Goal: Task Accomplishment & Management: Manage account settings

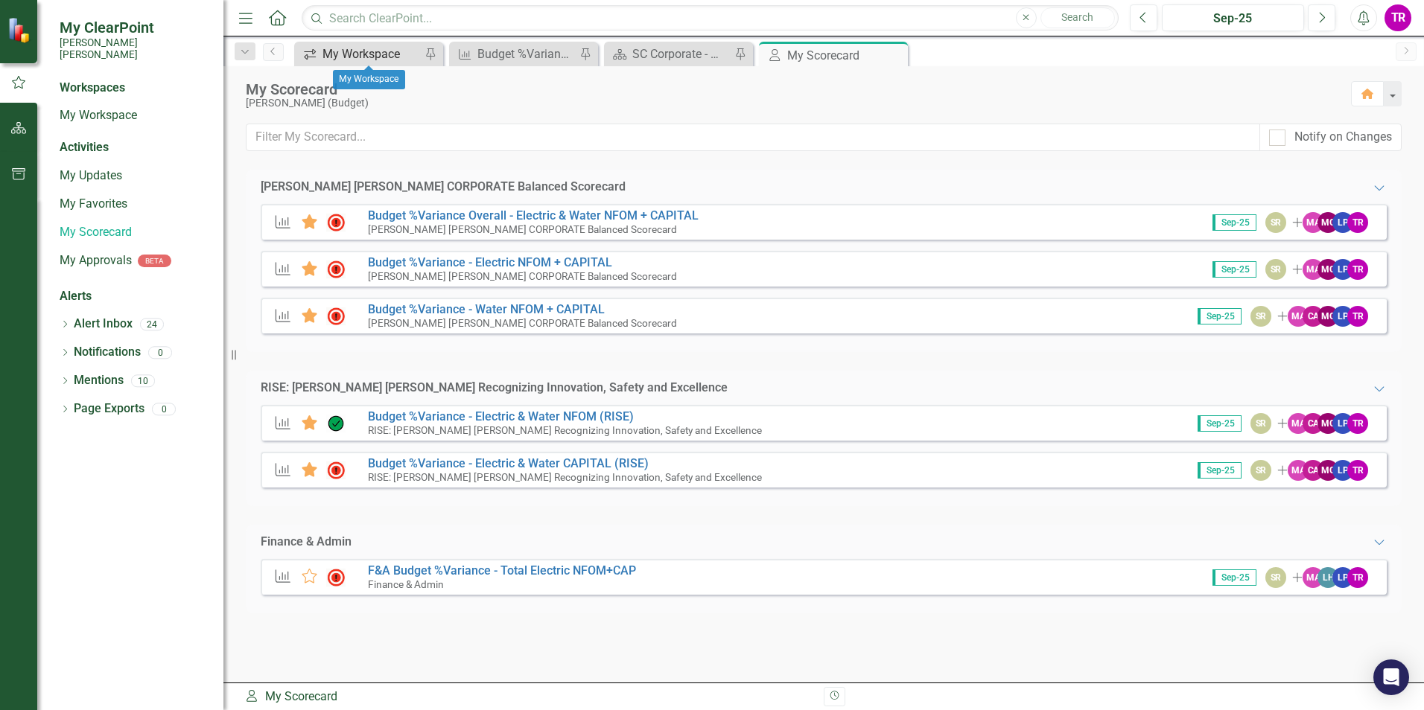
click at [355, 52] on div "My Workspace" at bounding box center [371, 54] width 98 height 19
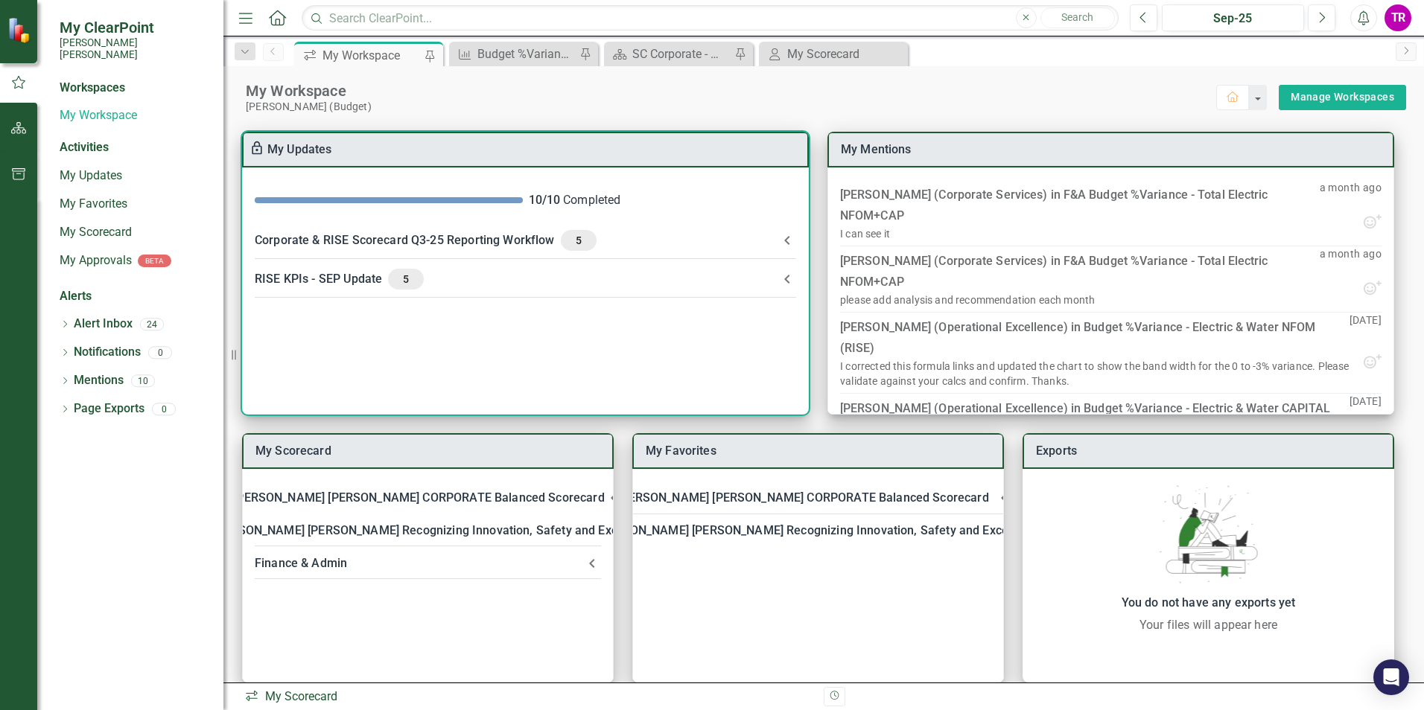
click at [776, 242] on div "Corporate & RISE Scorecard Q3-25 Reporting Workflow 5" at bounding box center [517, 240] width 524 height 21
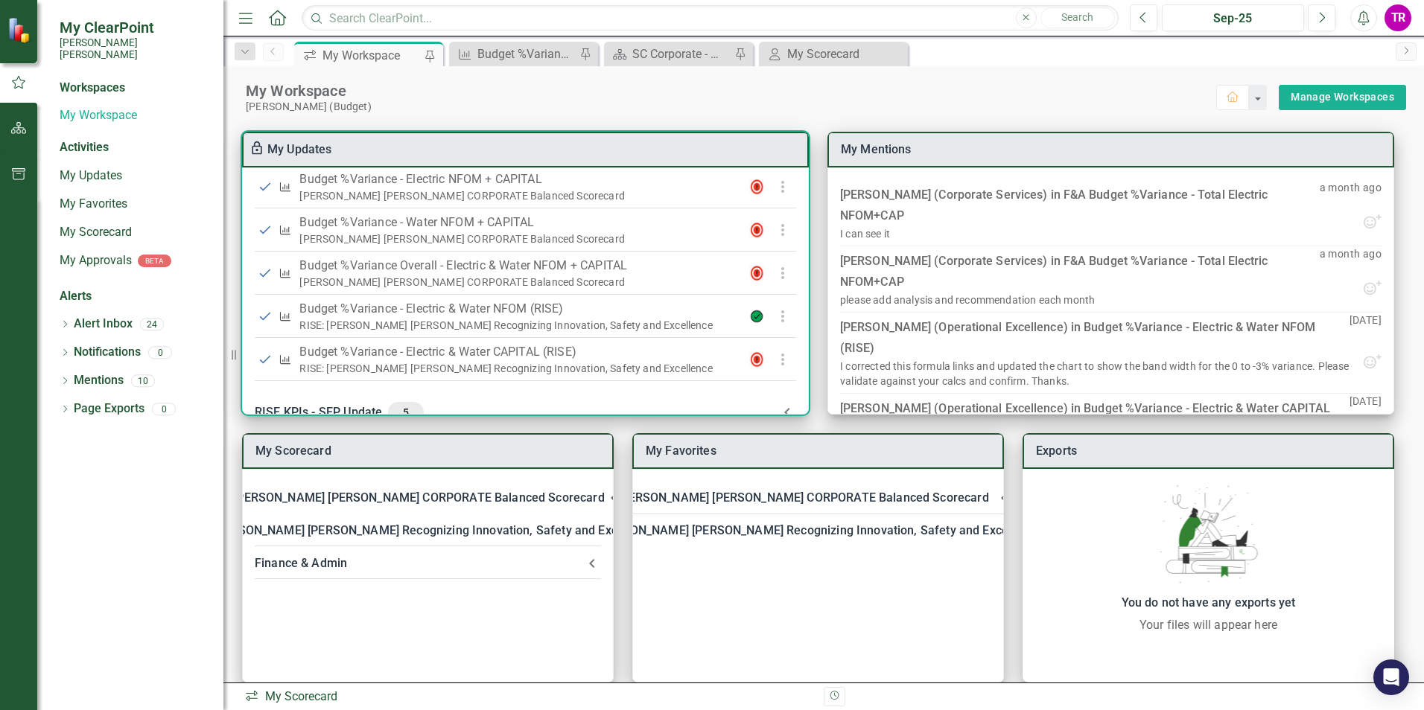
scroll to position [492, 0]
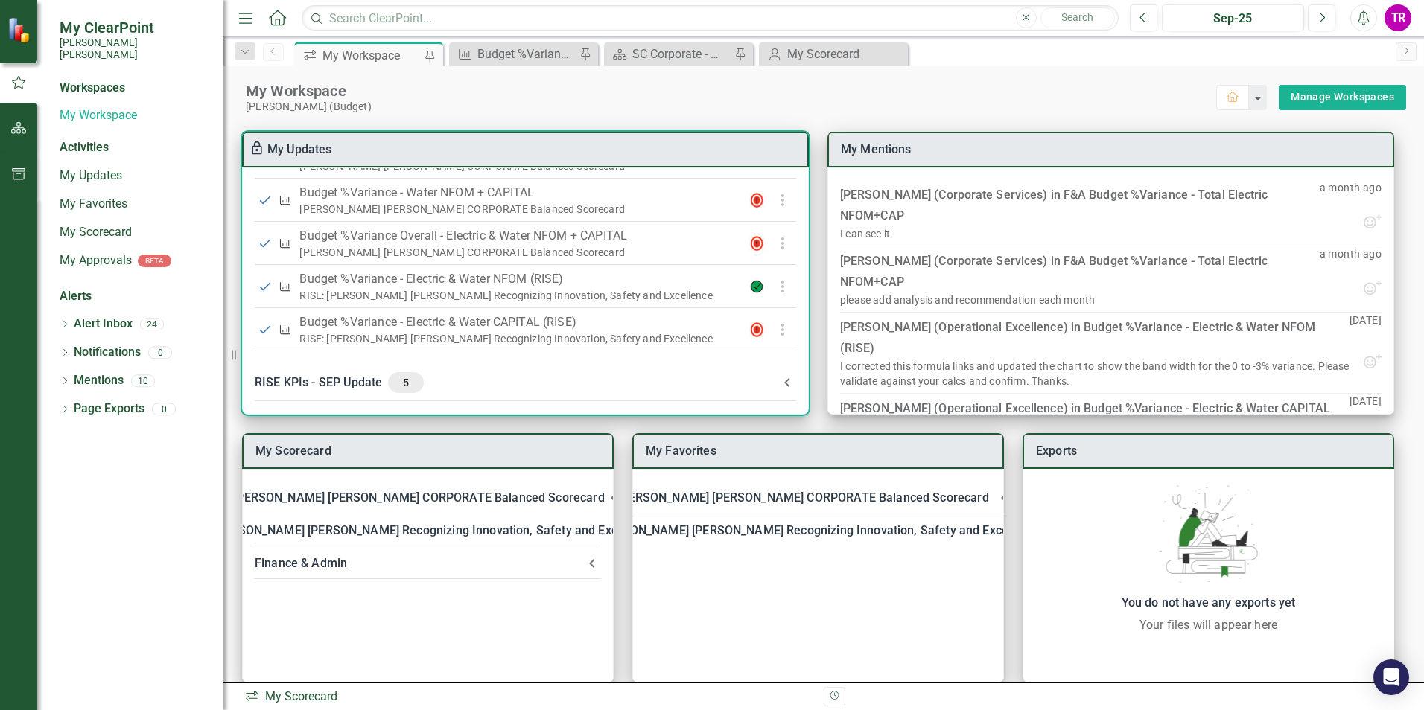
click at [760, 386] on div "RISE KPIs - SEP Update 5" at bounding box center [517, 382] width 524 height 21
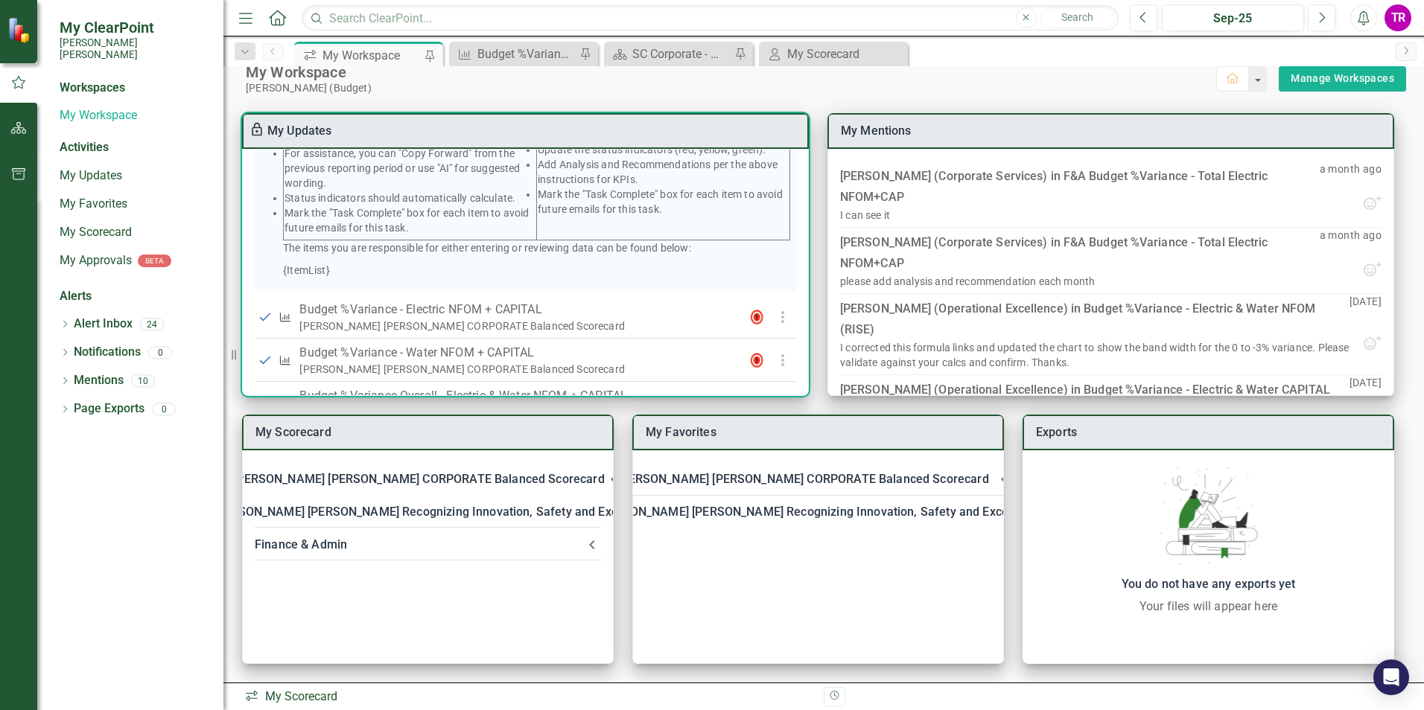
scroll to position [372, 0]
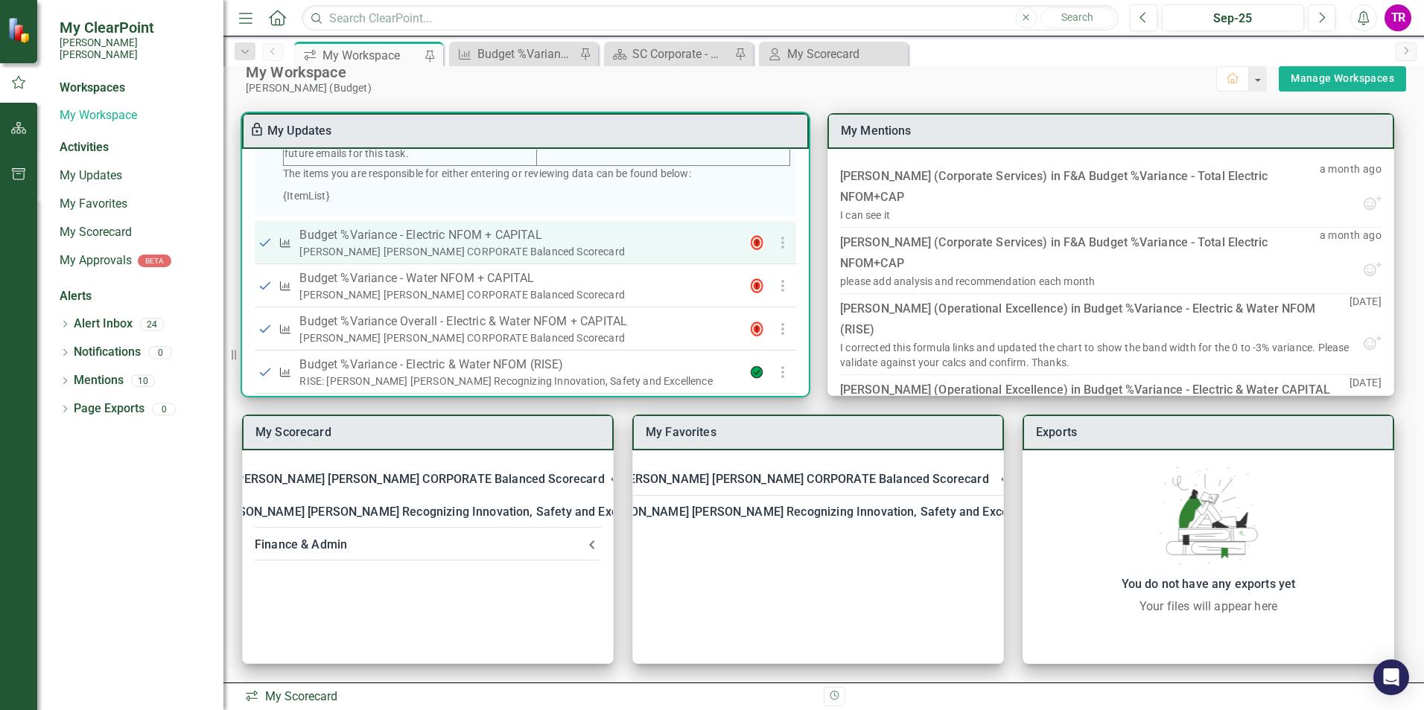
click at [513, 244] on p "Budget %Variance​ - Electric NFOM + CAPITAL" at bounding box center [518, 235] width 438 height 18
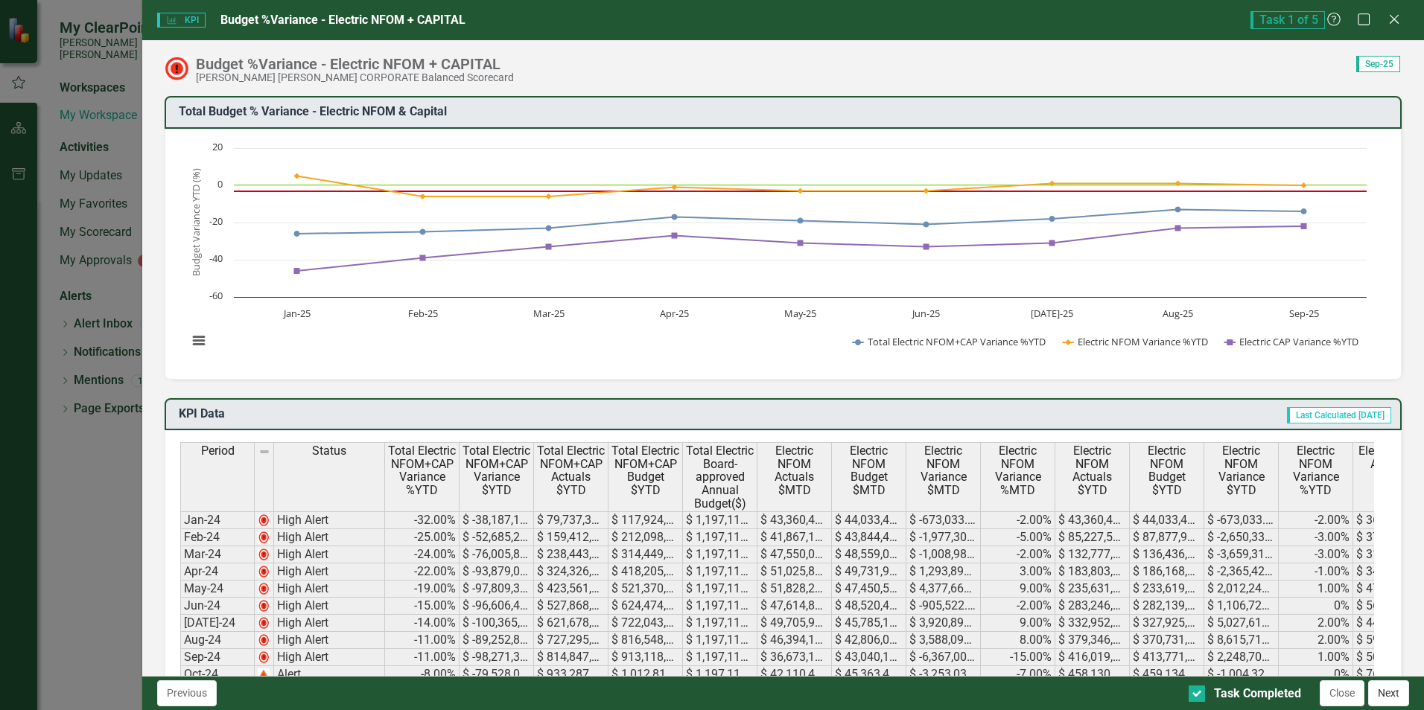
click at [1381, 687] on button "Next" at bounding box center [1388, 694] width 41 height 26
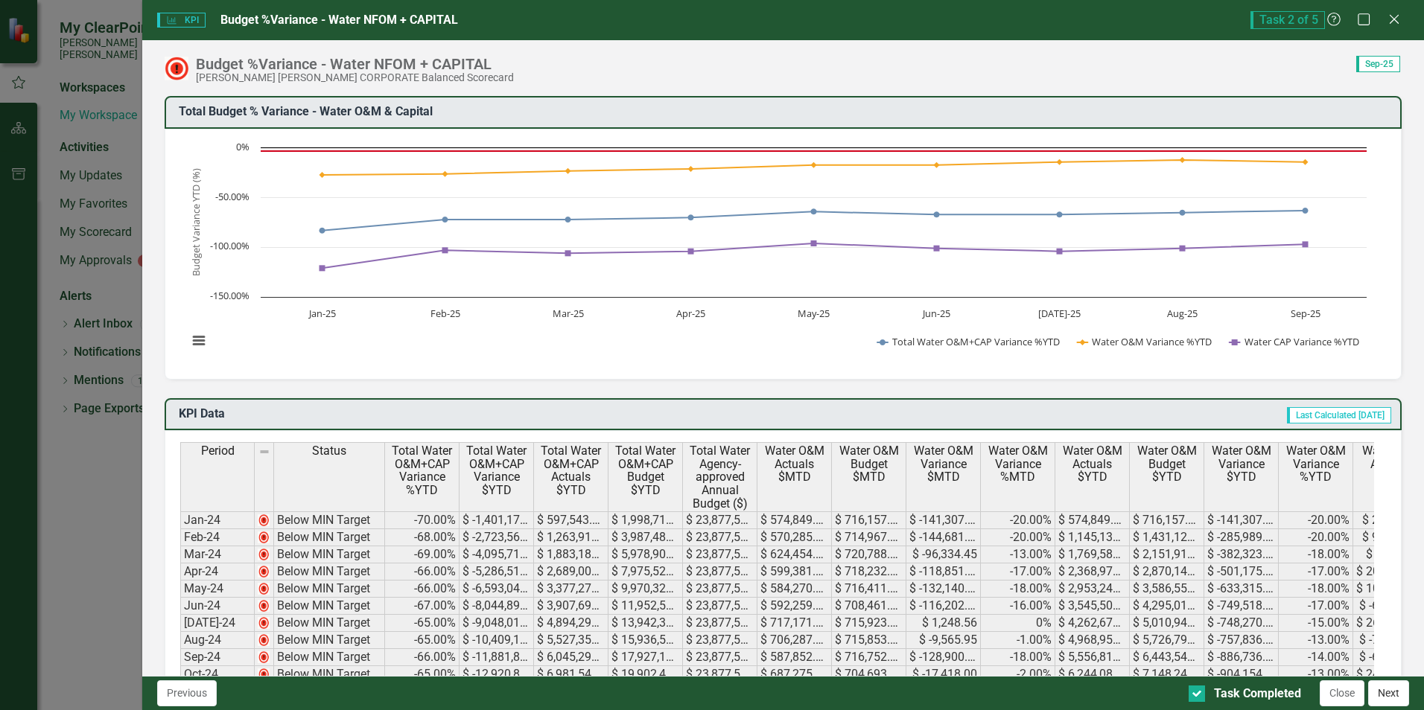
click at [1384, 691] on button "Next" at bounding box center [1388, 694] width 41 height 26
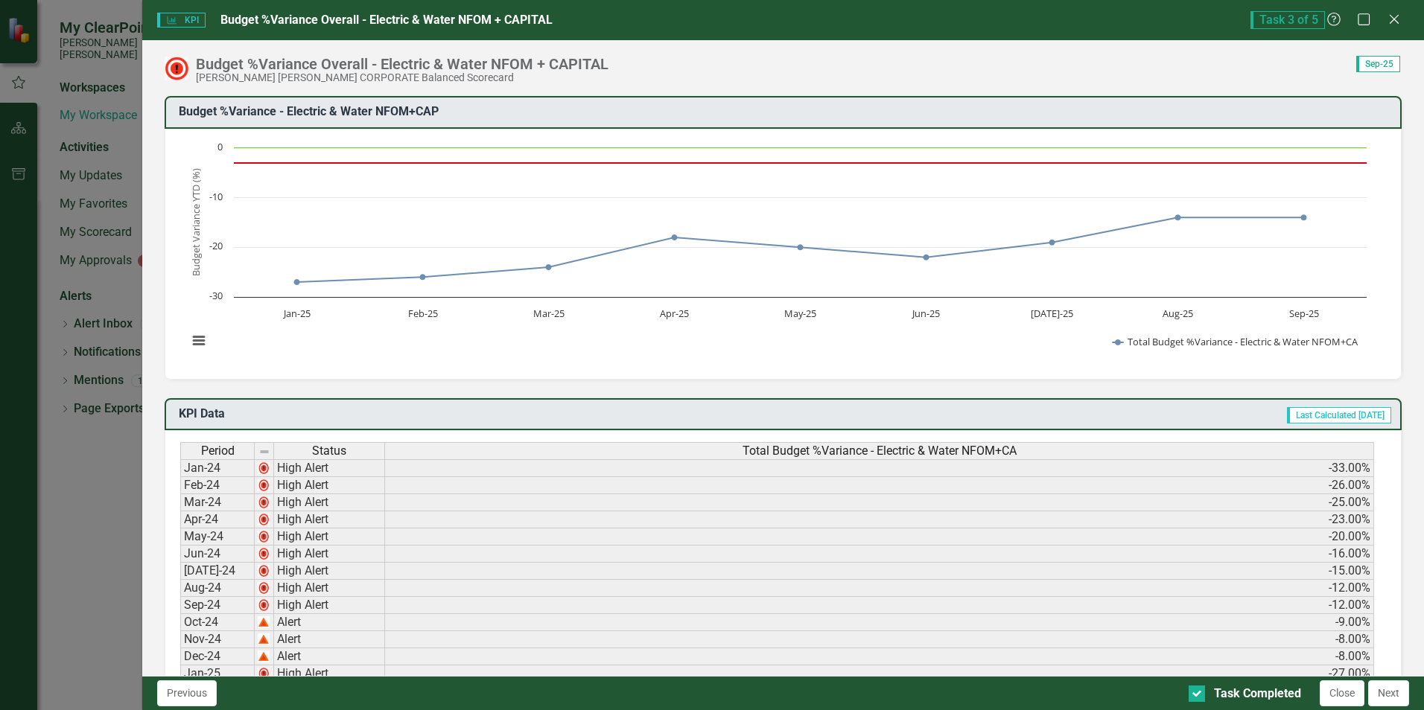
click at [1384, 691] on button "Next" at bounding box center [1388, 694] width 41 height 26
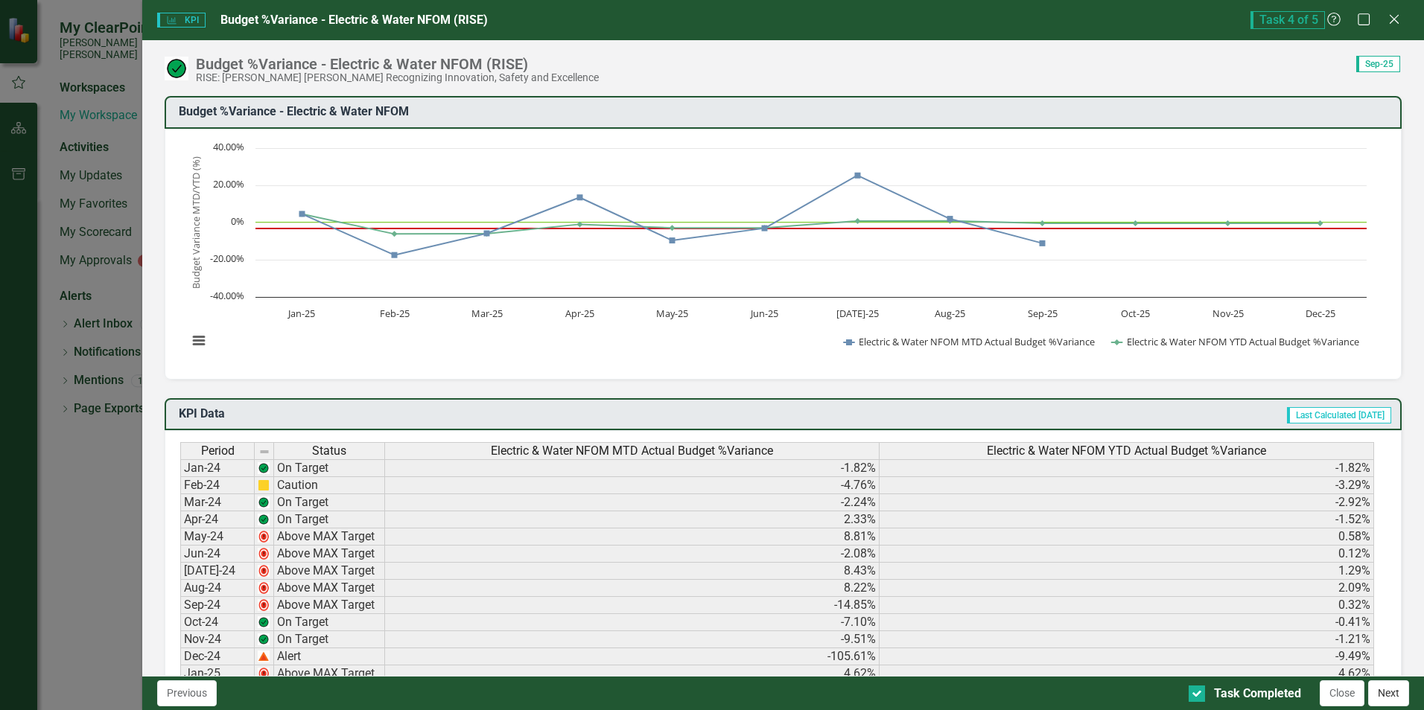
click at [1381, 694] on button "Next" at bounding box center [1388, 694] width 41 height 26
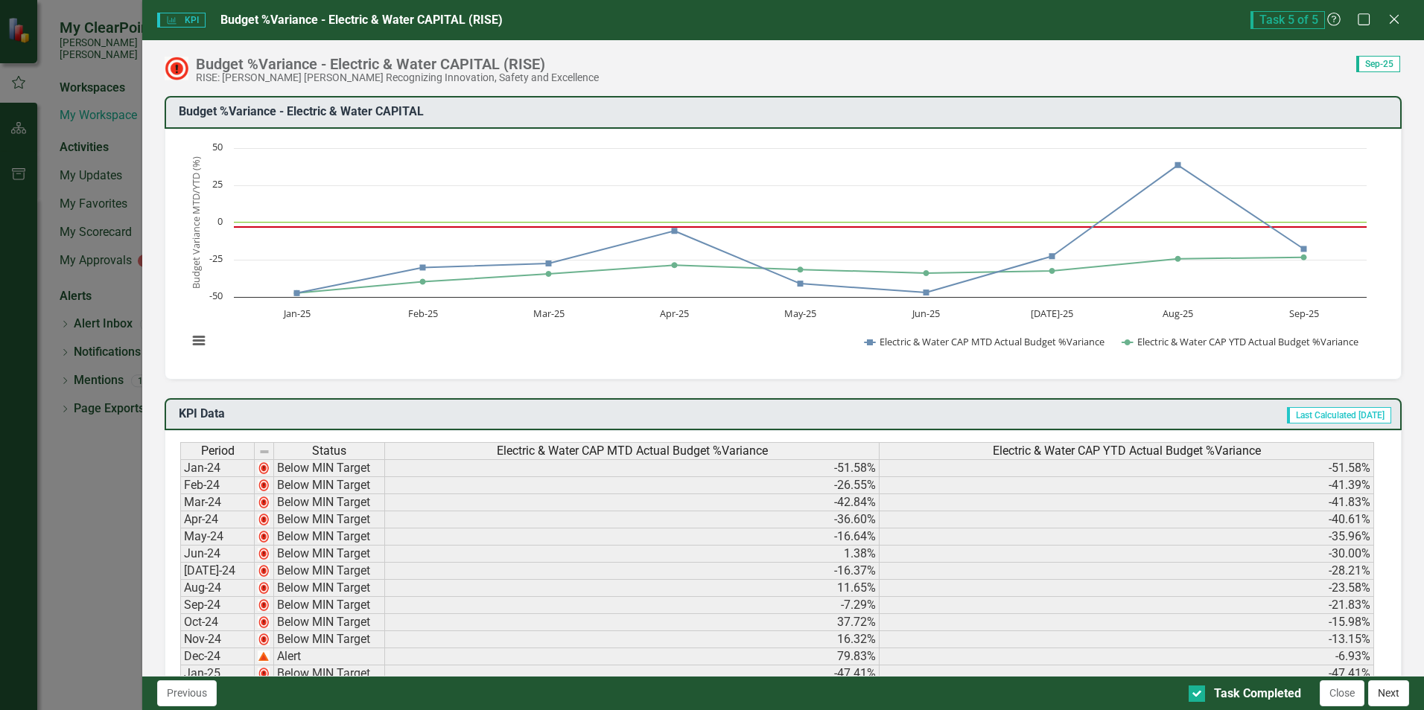
click at [1386, 692] on button "Next" at bounding box center [1388, 694] width 41 height 26
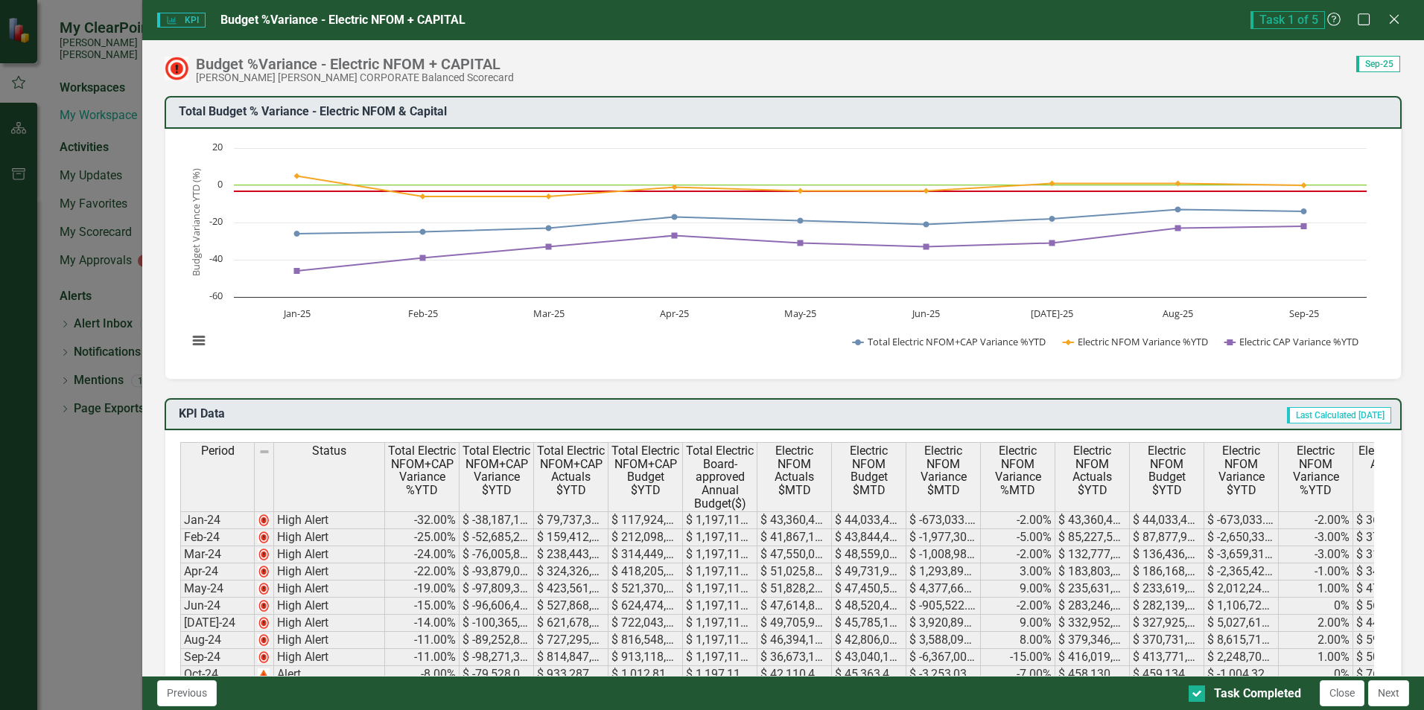
click at [1386, 692] on button "Next" at bounding box center [1388, 694] width 41 height 26
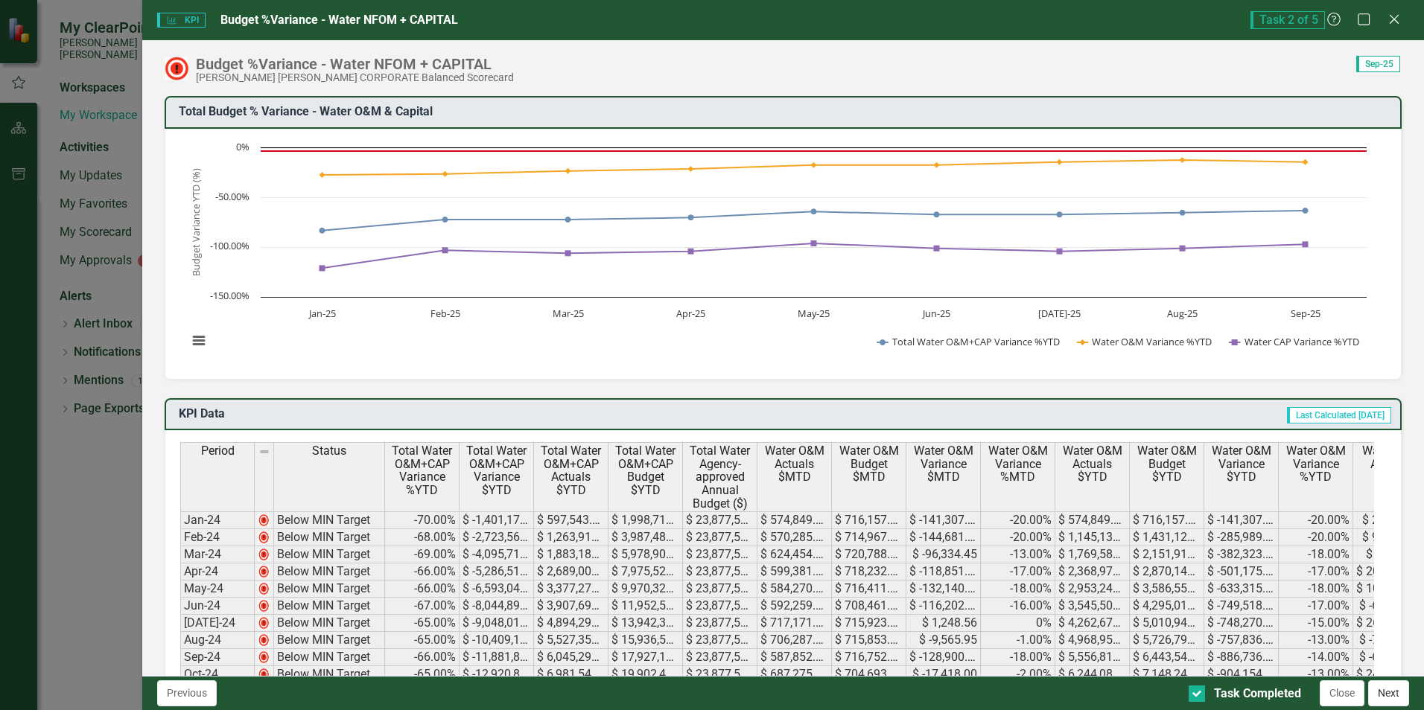
click at [1386, 687] on button "Next" at bounding box center [1388, 694] width 41 height 26
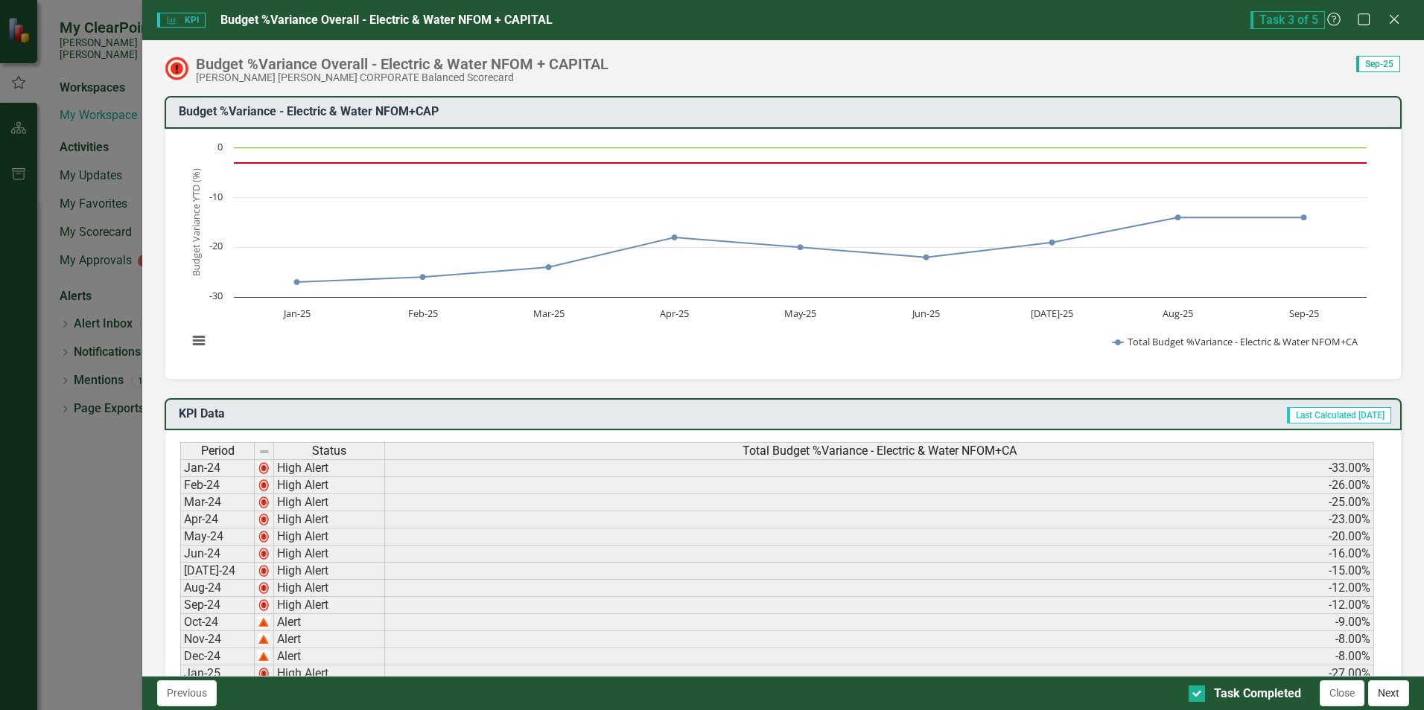
click at [1378, 684] on button "Next" at bounding box center [1388, 694] width 41 height 26
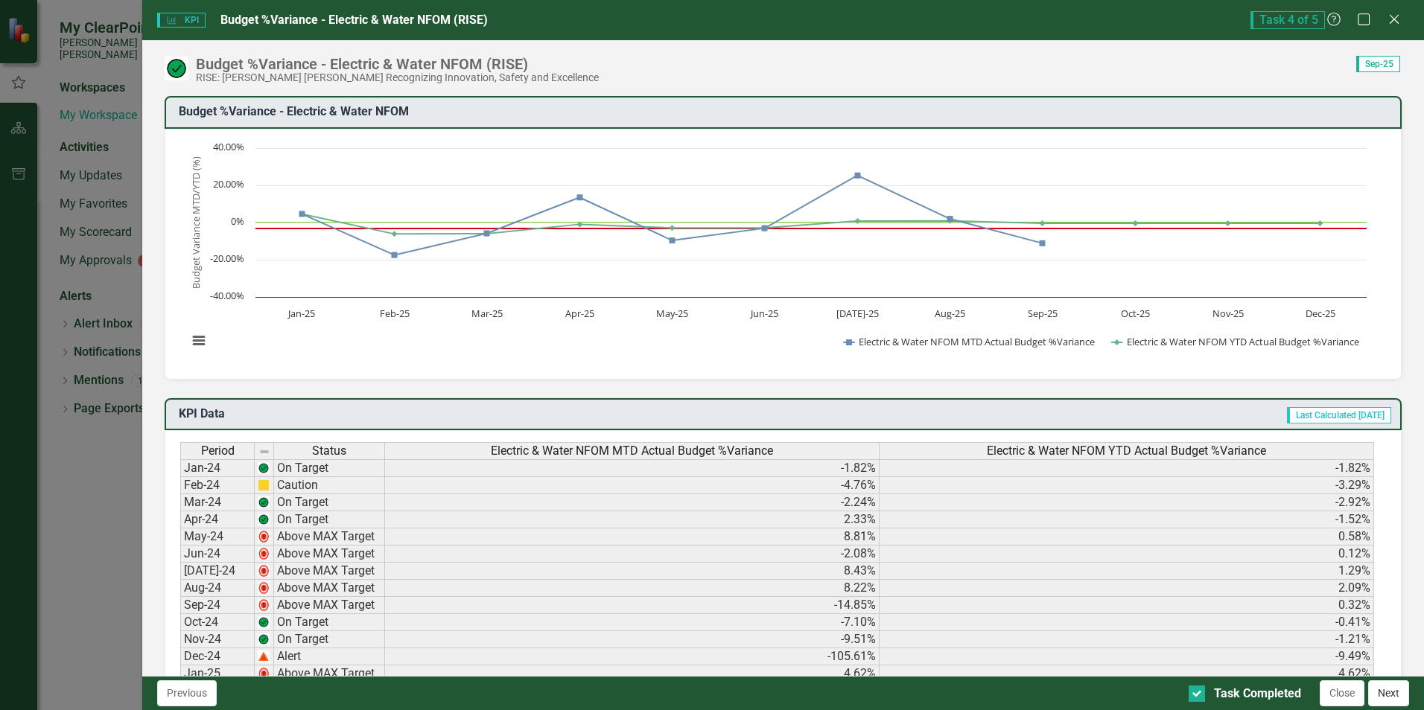
click at [1384, 692] on button "Next" at bounding box center [1388, 694] width 41 height 26
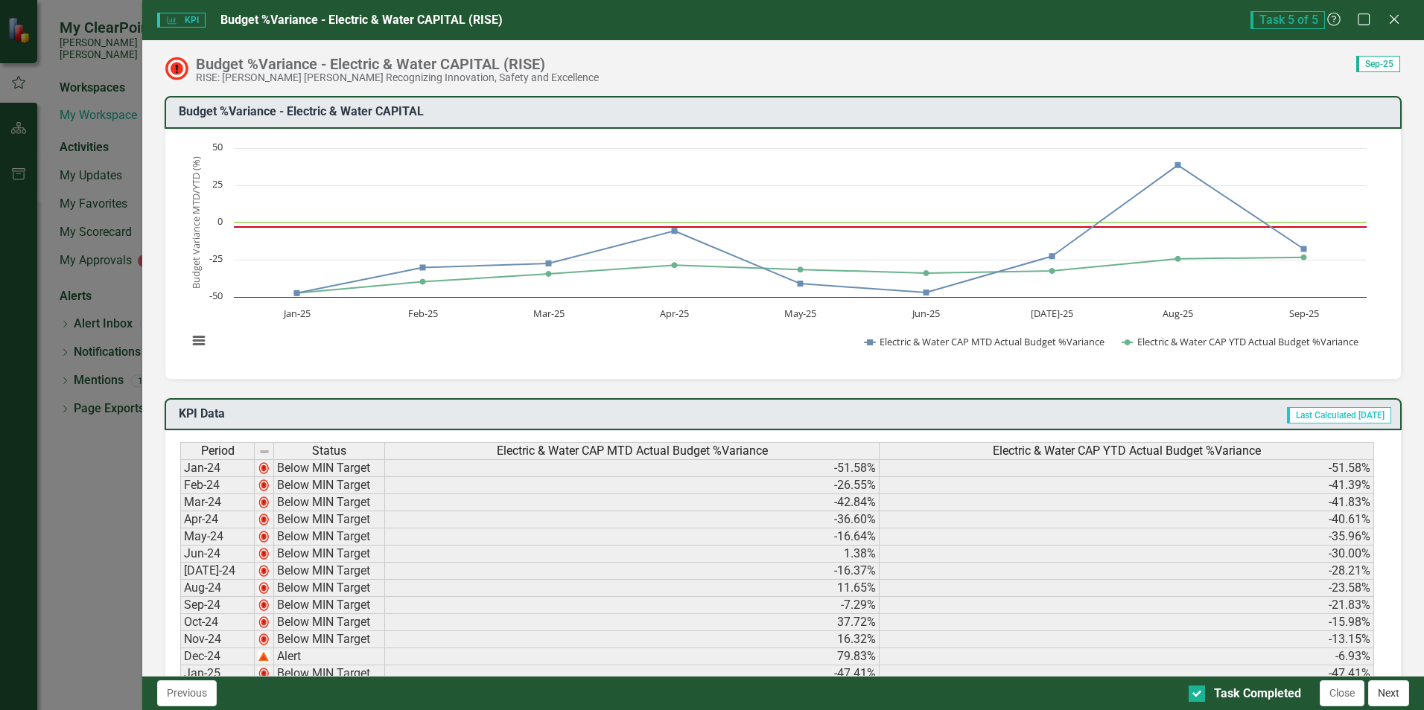
click at [1384, 691] on button "Next" at bounding box center [1388, 694] width 41 height 26
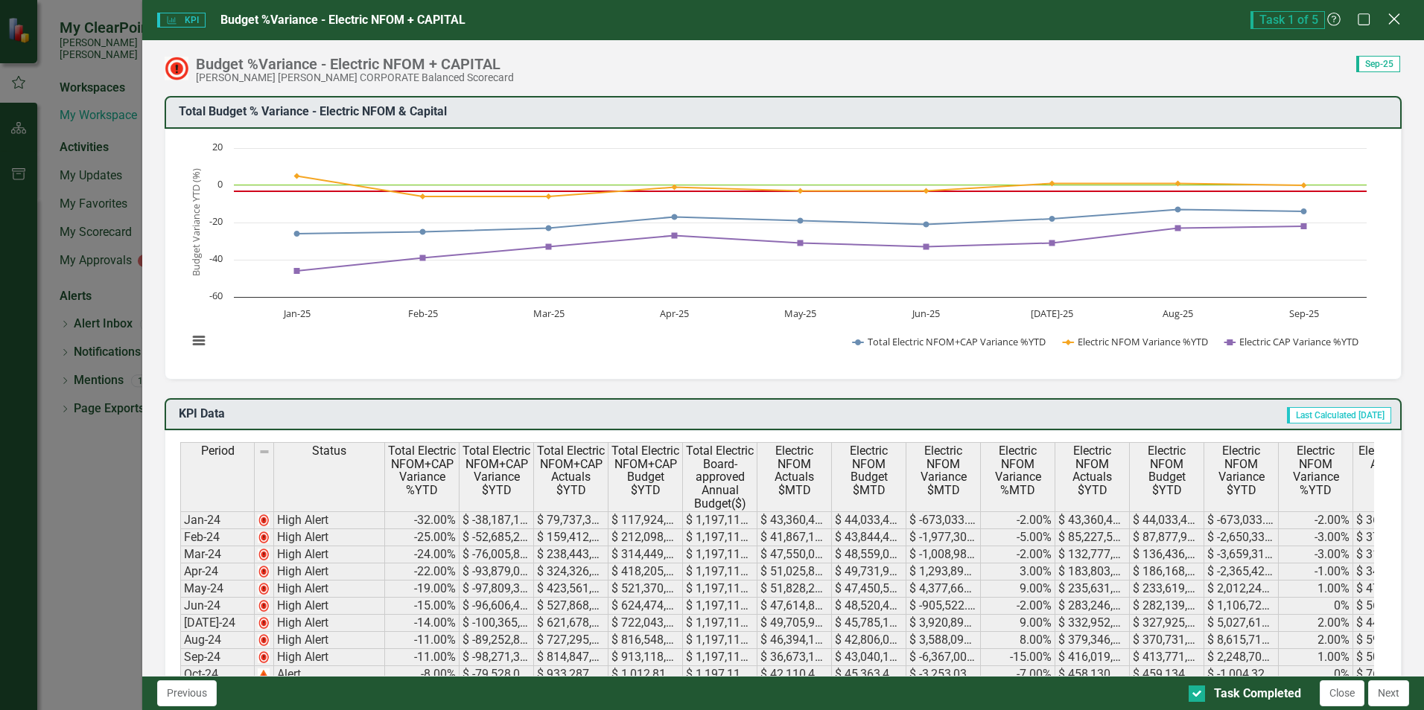
click at [1390, 22] on icon "Close" at bounding box center [1393, 19] width 19 height 14
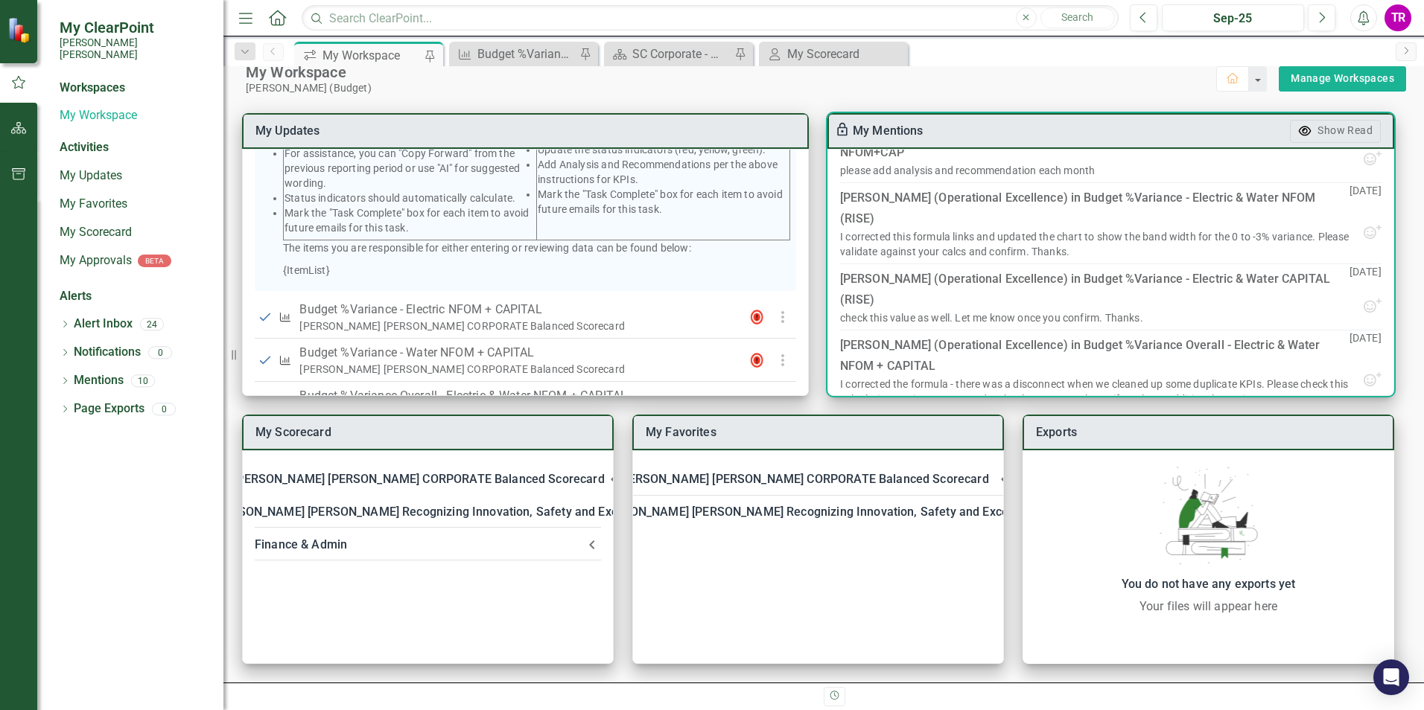
scroll to position [298, 0]
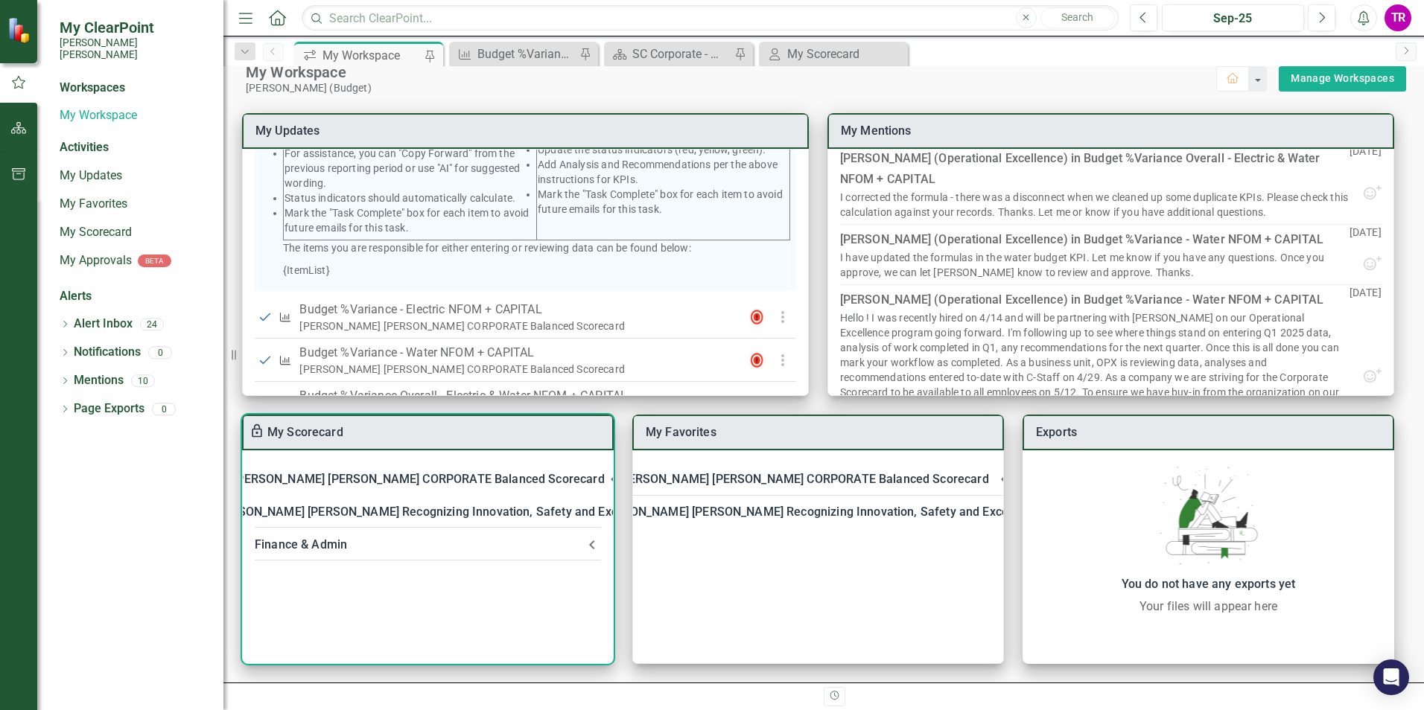
click at [579, 553] on div "Finance & Admin" at bounding box center [419, 545] width 328 height 21
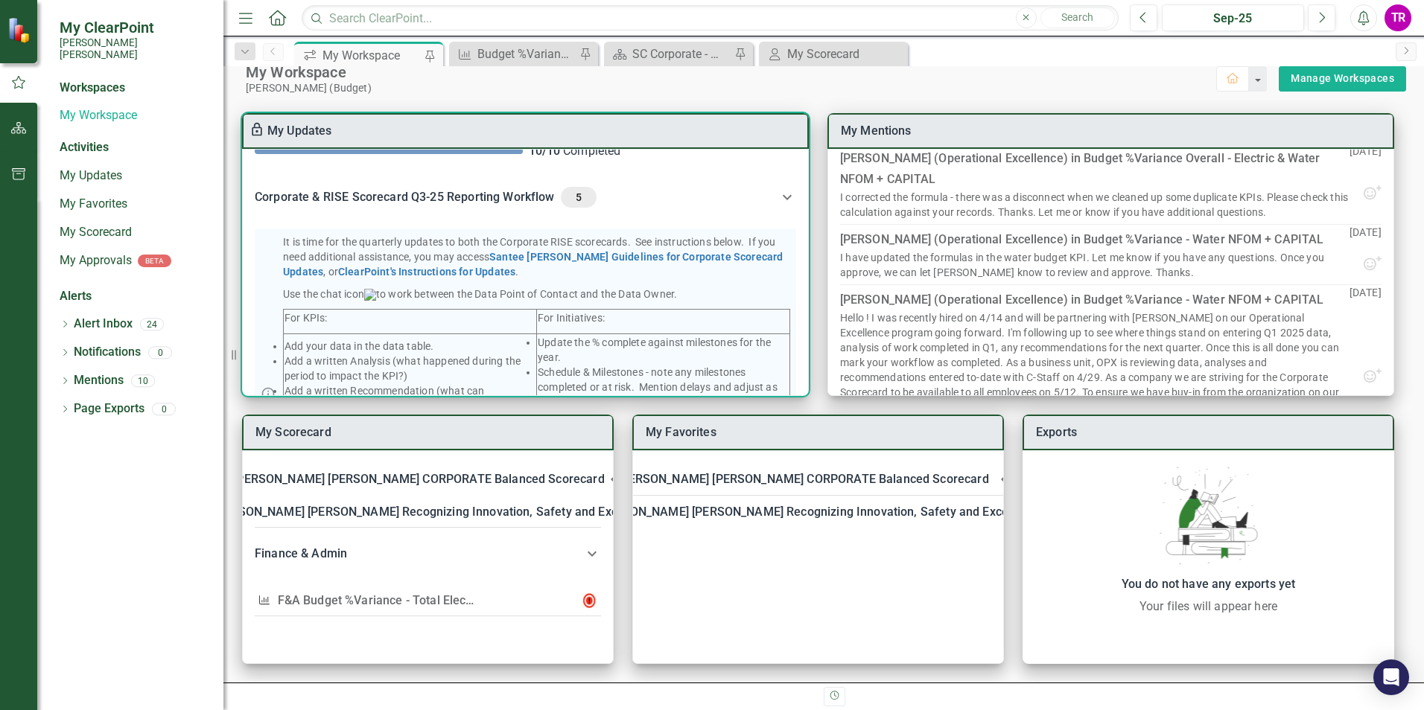
scroll to position [0, 0]
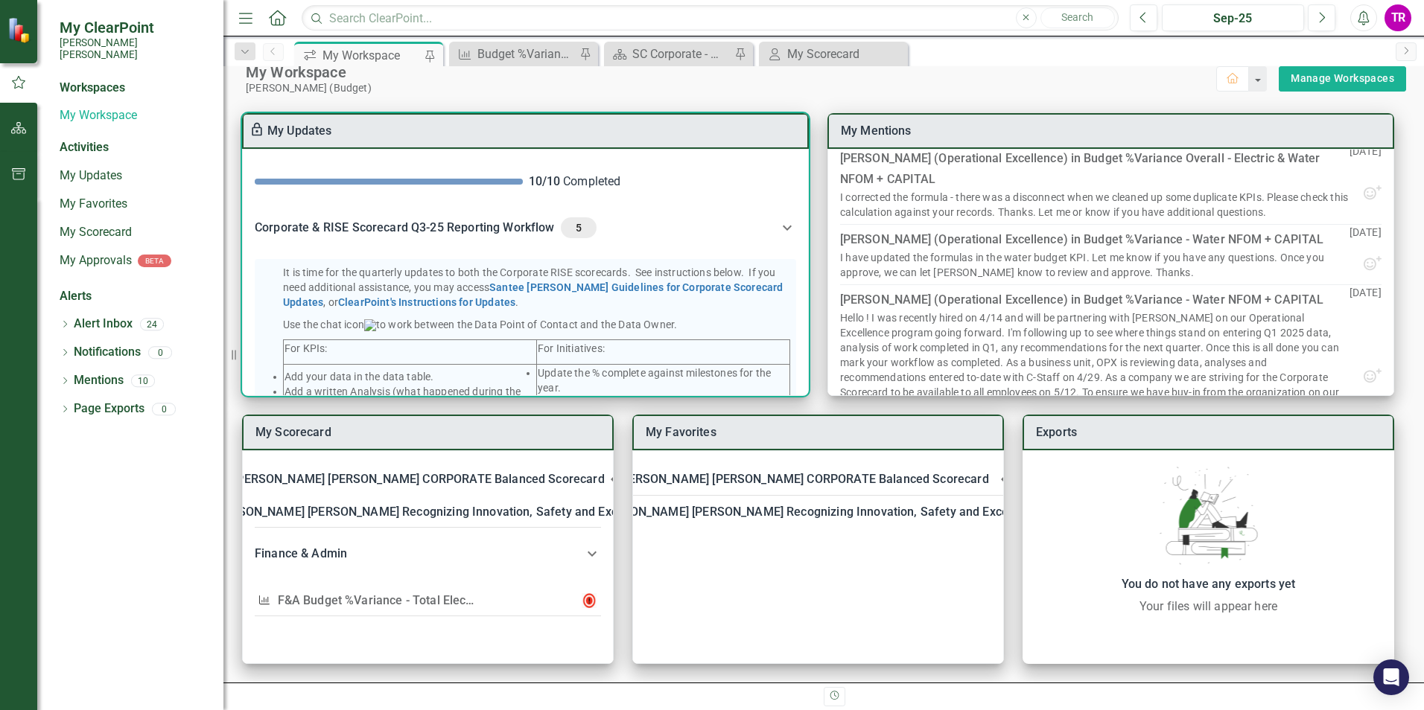
click at [778, 233] on icon at bounding box center [787, 228] width 18 height 18
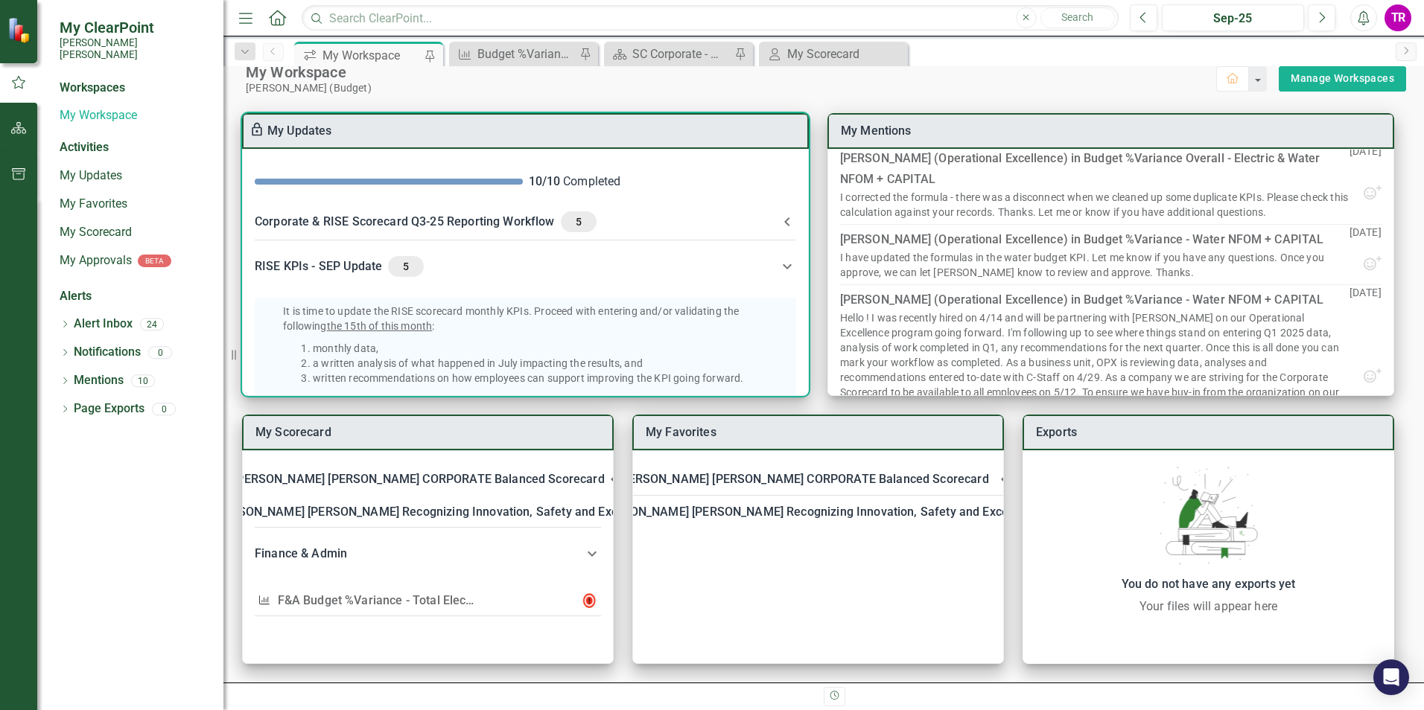
click at [783, 267] on icon at bounding box center [787, 266] width 9 height 5
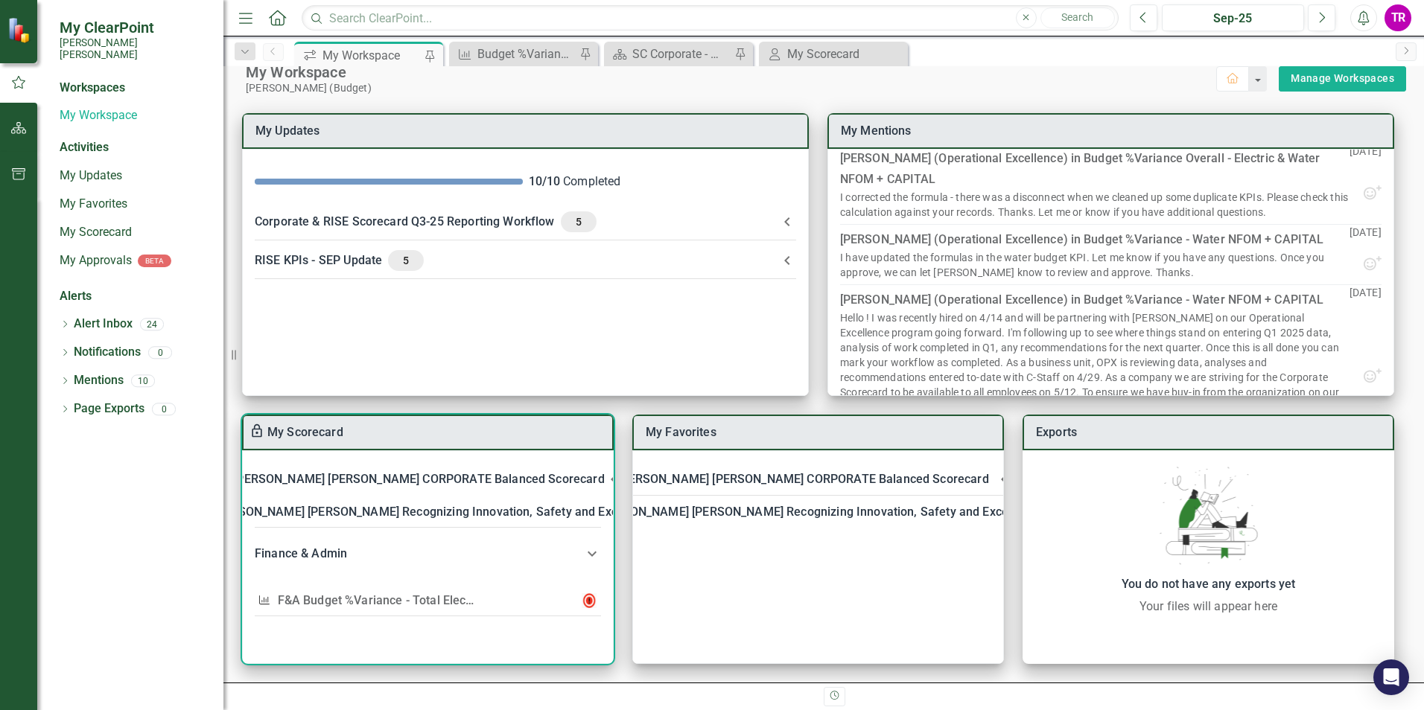
click at [328, 604] on link "F&A Budget %Variance​ - Total Electric NFOM+CAP" at bounding box center [414, 601] width 273 height 14
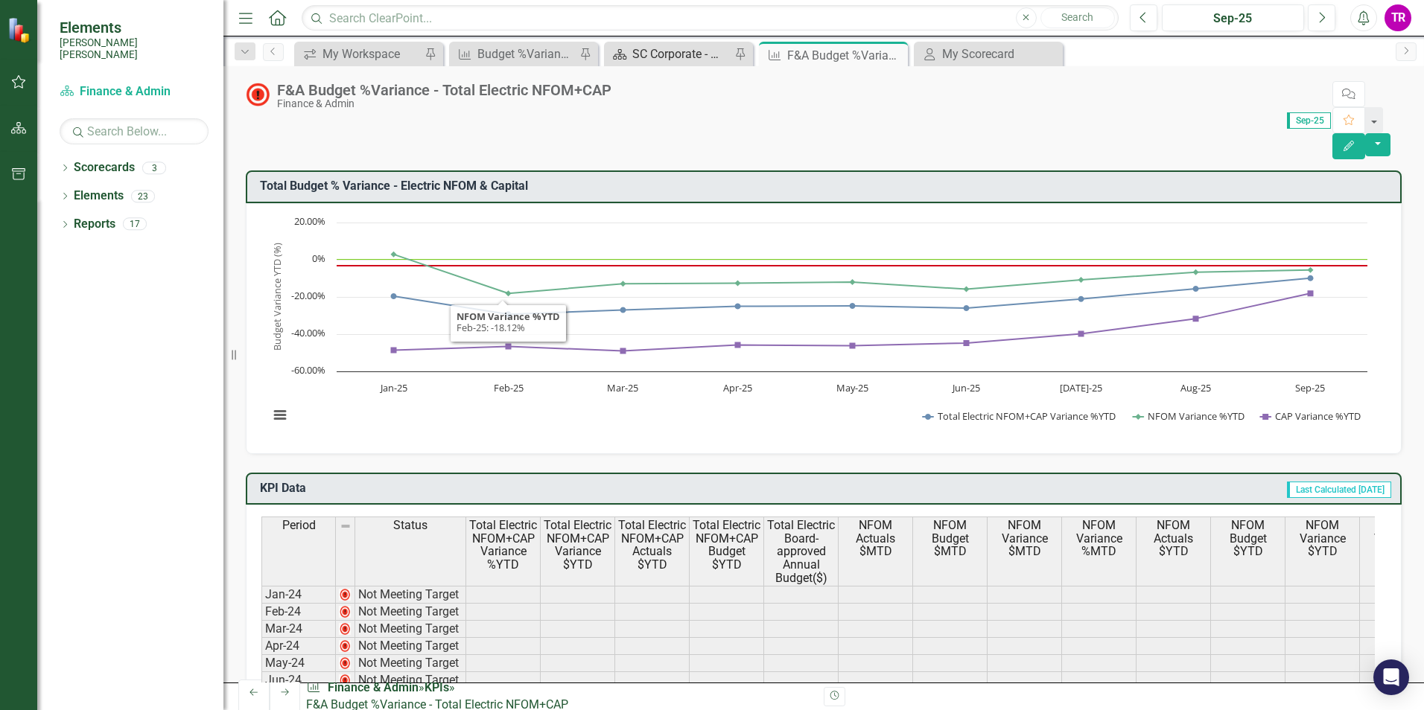
click at [700, 54] on div "SC Corporate - Welcome to ClearPoint" at bounding box center [681, 54] width 98 height 19
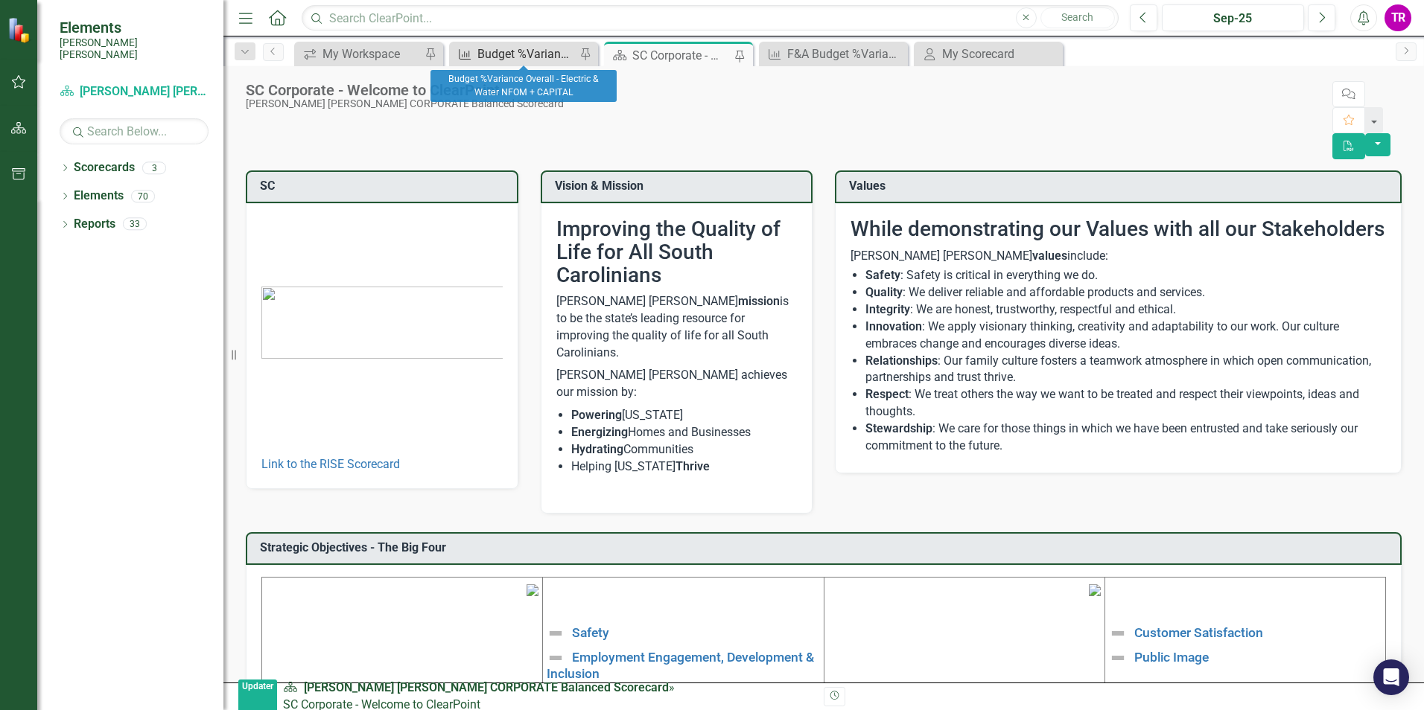
click at [516, 53] on div "Budget %Variance Overall - Electric & Water NFOM + CAPITAL" at bounding box center [526, 54] width 98 height 19
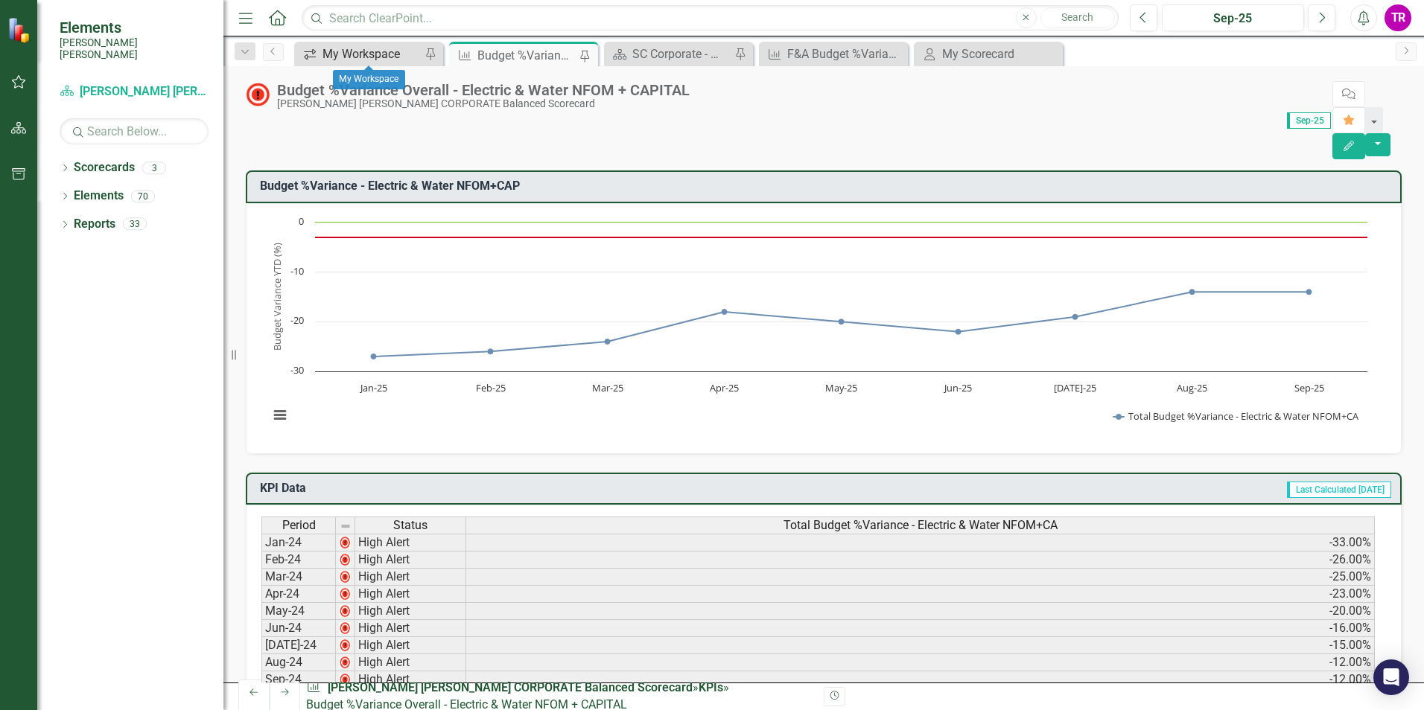
click at [389, 56] on div "My Workspace" at bounding box center [371, 54] width 98 height 19
